Goal: Communication & Community: Connect with others

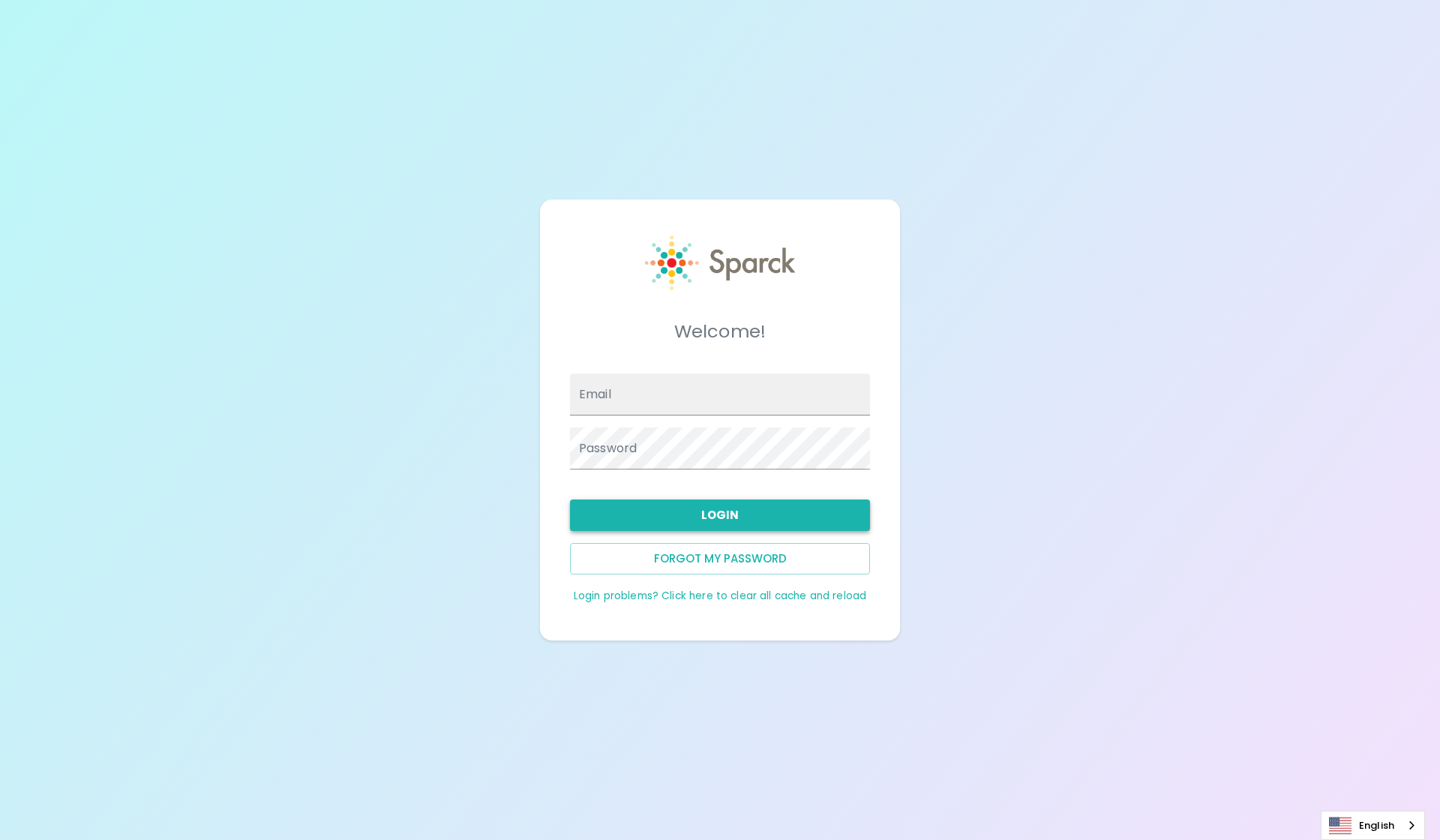
type input "[EMAIL_ADDRESS][DOMAIN_NAME]"
click at [657, 513] on button "Login" at bounding box center [720, 514] width 300 height 31
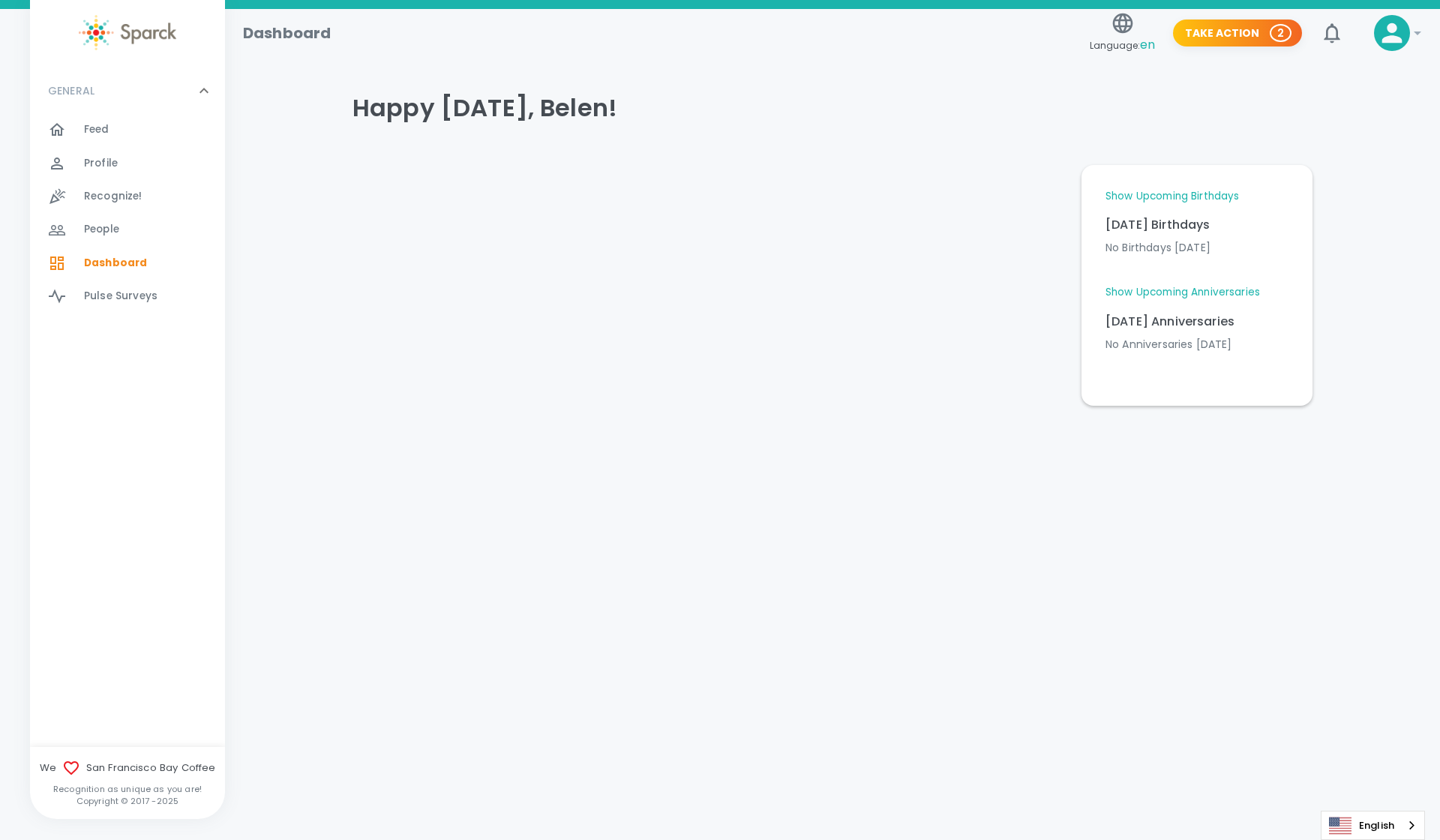
click at [102, 135] on span "Feed" at bounding box center [96, 129] width 25 height 15
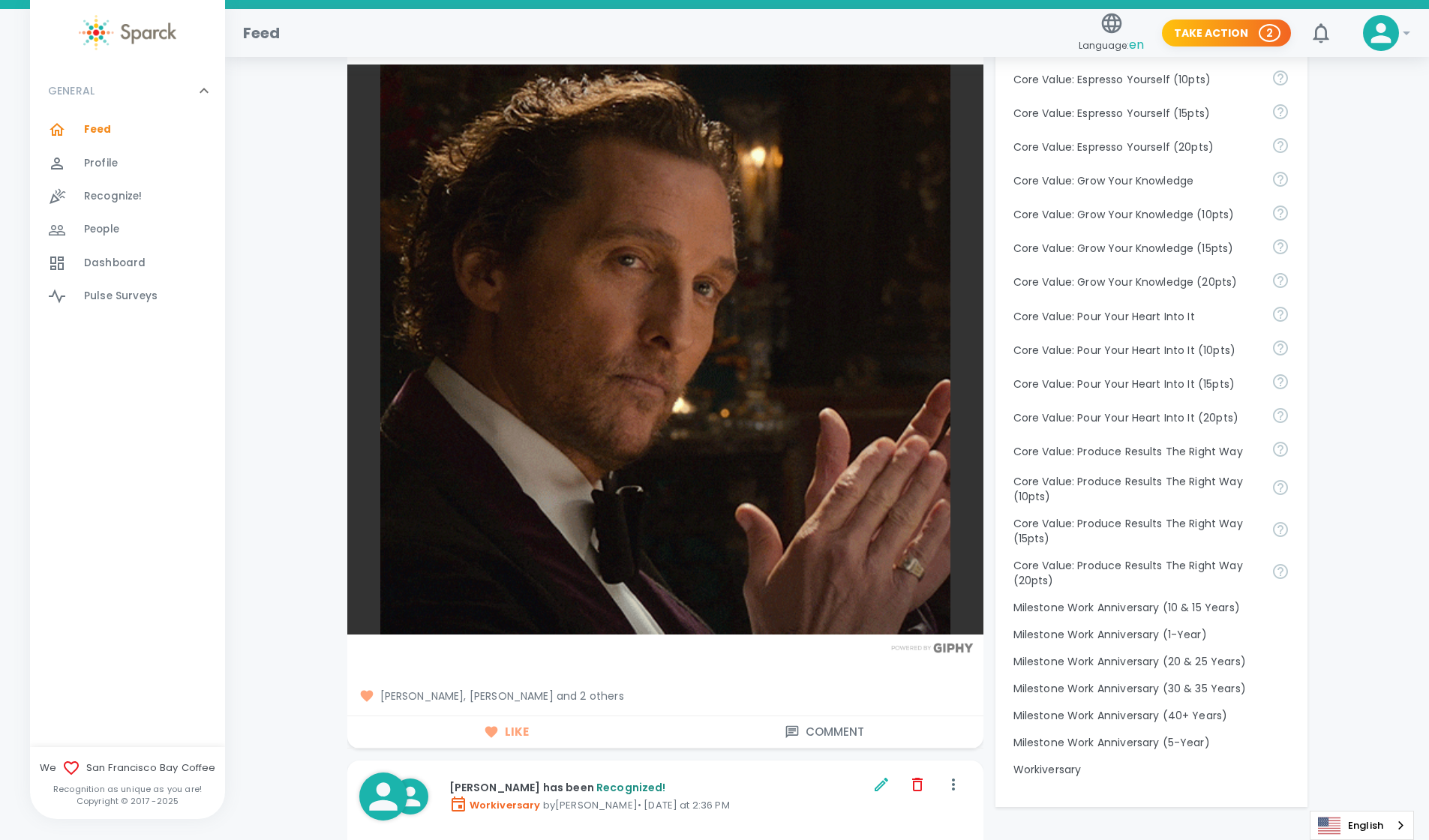
scroll to position [1035, 0]
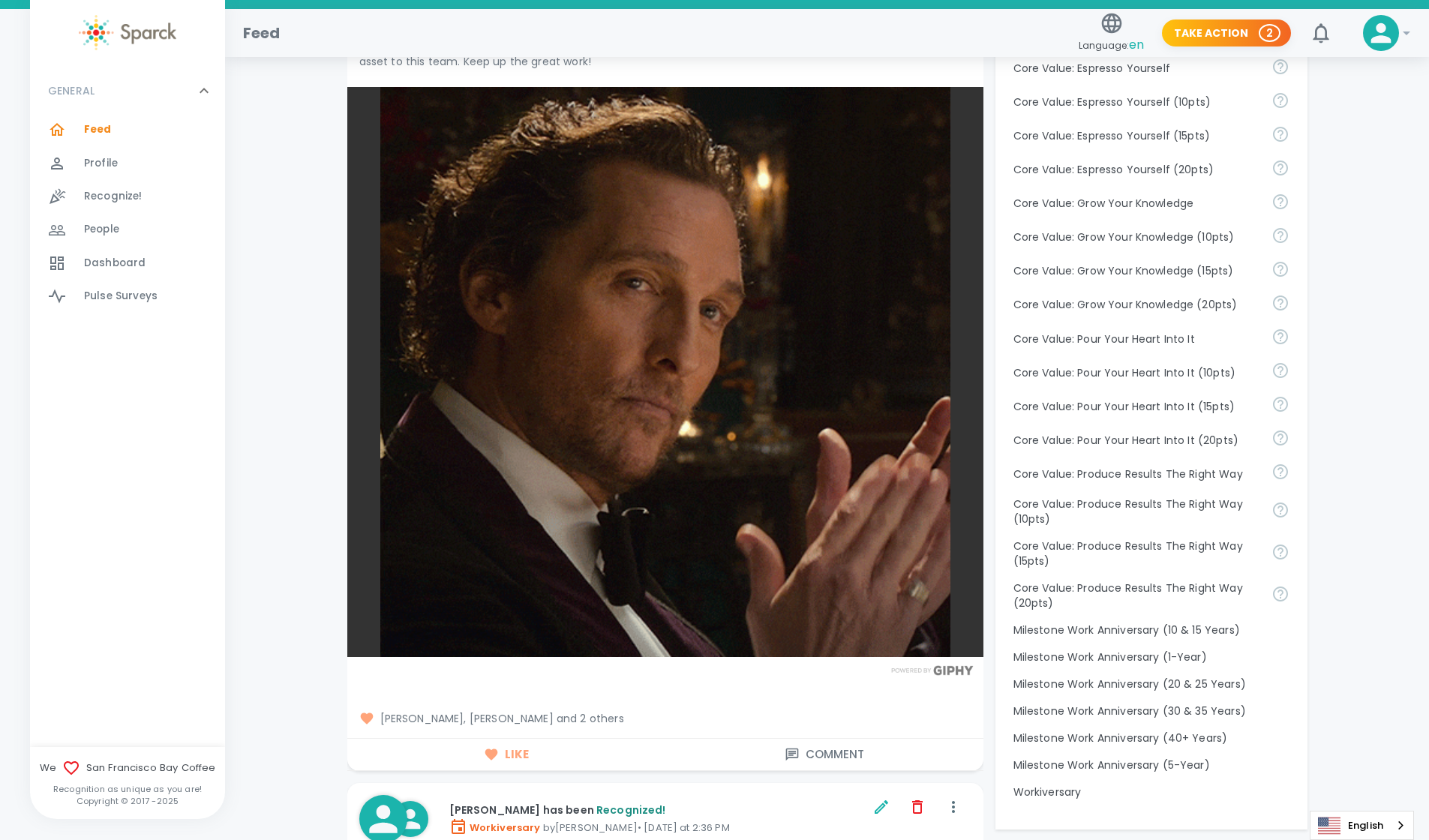
click at [583, 719] on span "Mackenzie Vega, Jake Hatten and 2 others" at bounding box center [665, 718] width 612 height 15
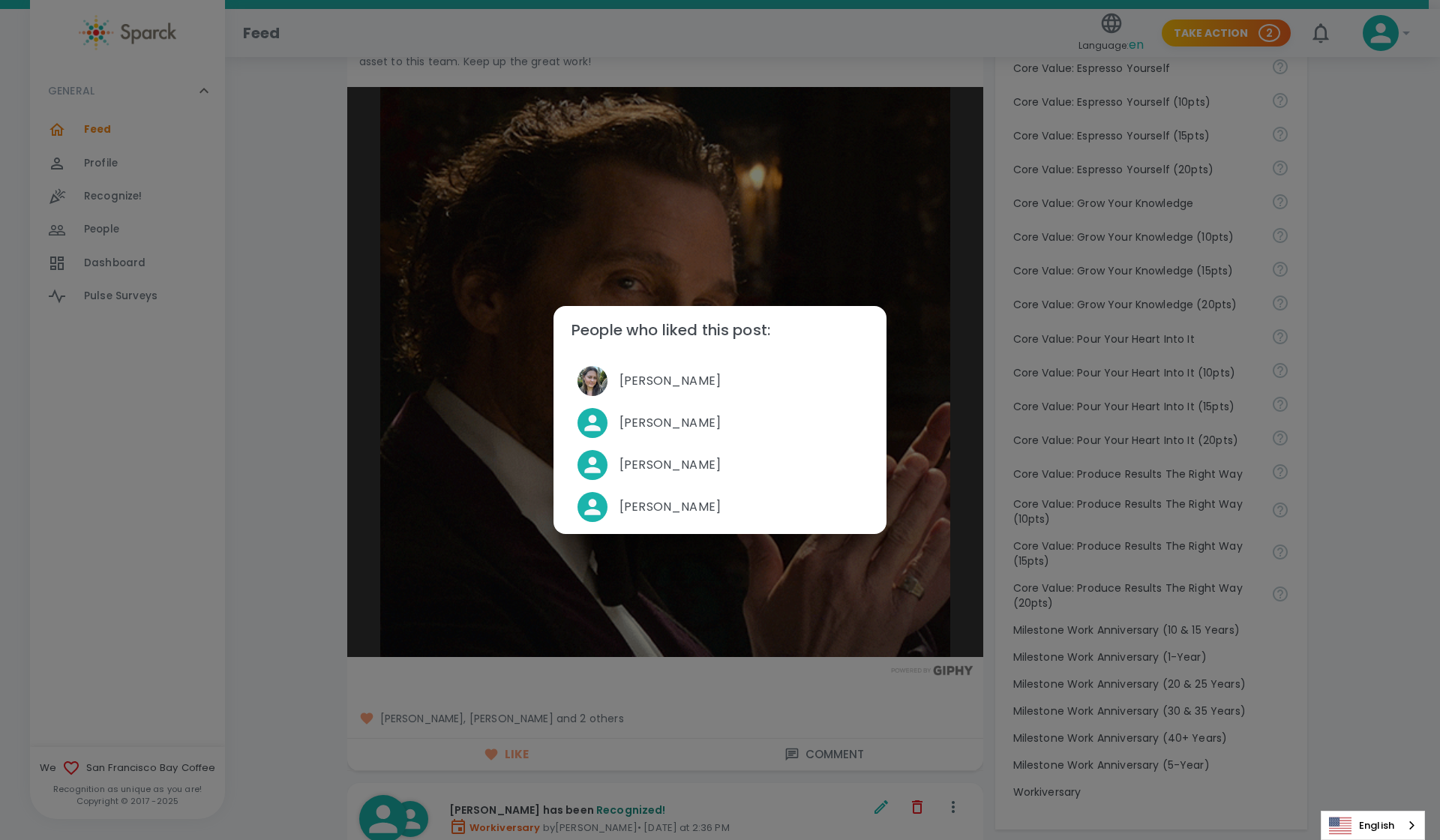
click at [1371, 274] on div "People who liked this post: Mackenzie Vega Jake Hatten Belen Caro Lopez Jasvir …" at bounding box center [720, 420] width 1440 height 840
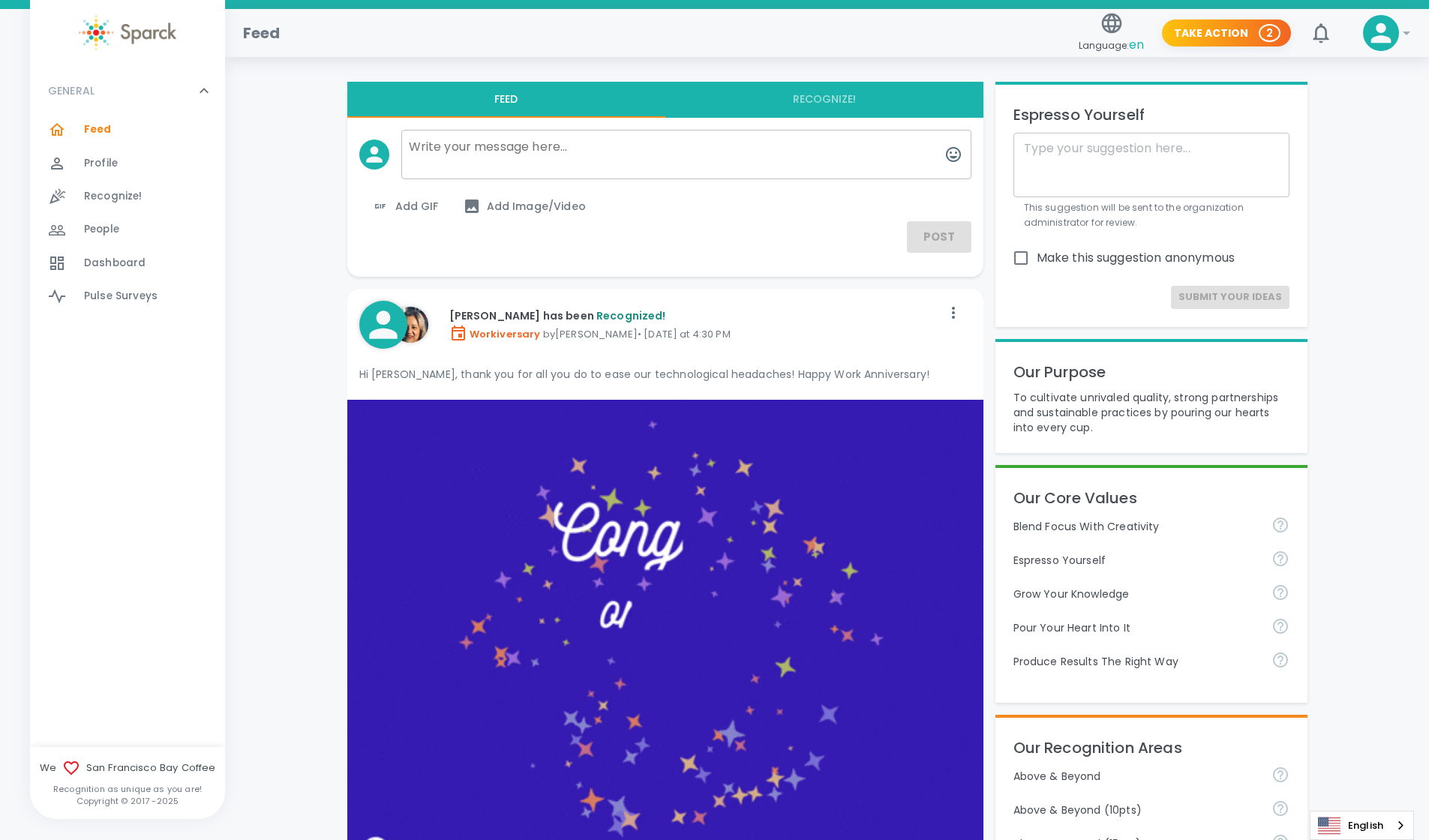
scroll to position [0, 0]
